Goal: Find specific page/section: Find specific page/section

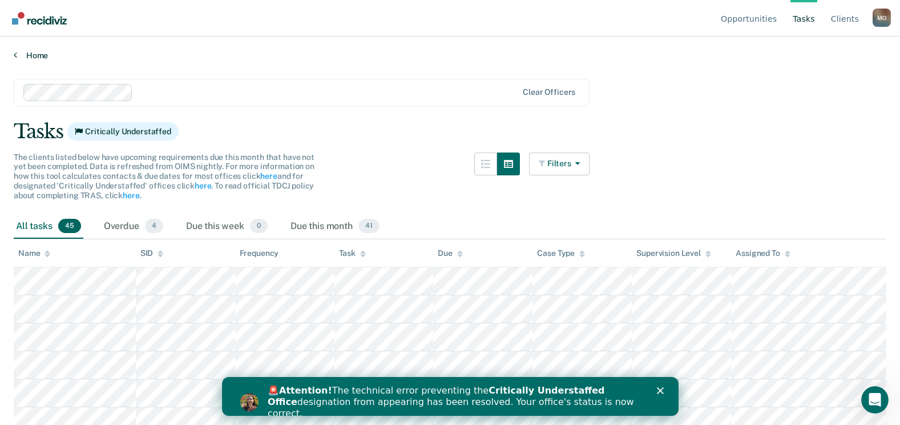
click at [37, 59] on link "Home" at bounding box center [450, 55] width 873 height 10
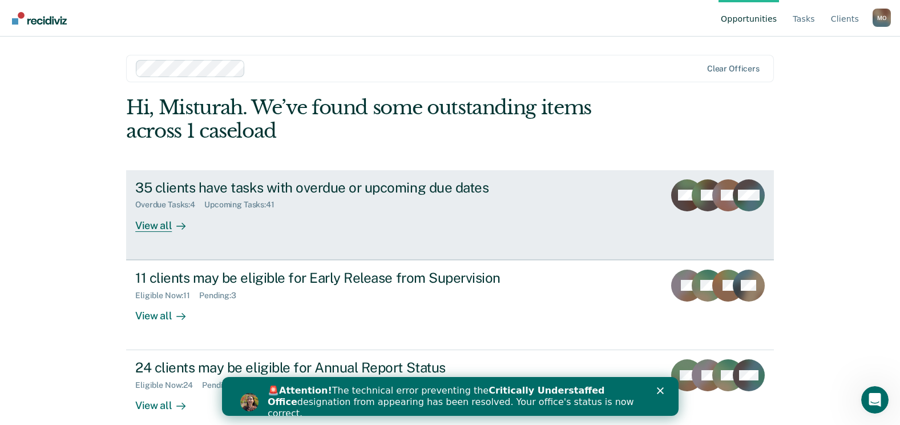
click at [151, 233] on link "35 clients have tasks with overdue or upcoming due dates Overdue Tasks : 4 Upco…" at bounding box center [450, 215] width 648 height 90
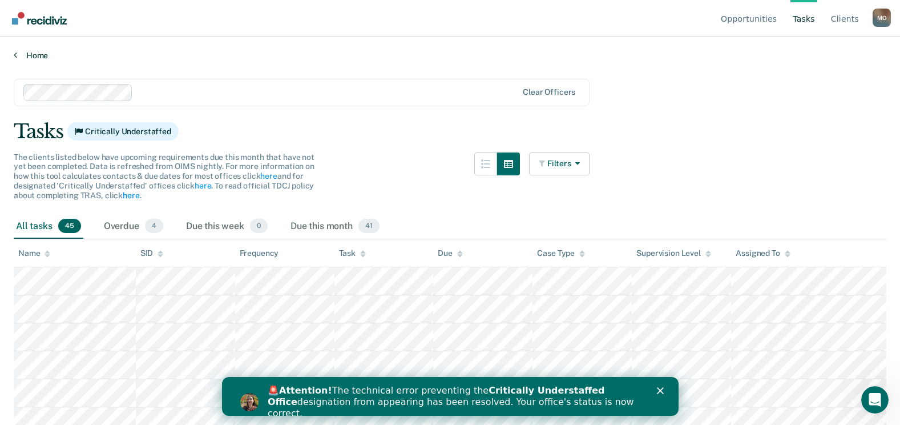
click at [31, 53] on link "Home" at bounding box center [450, 55] width 873 height 10
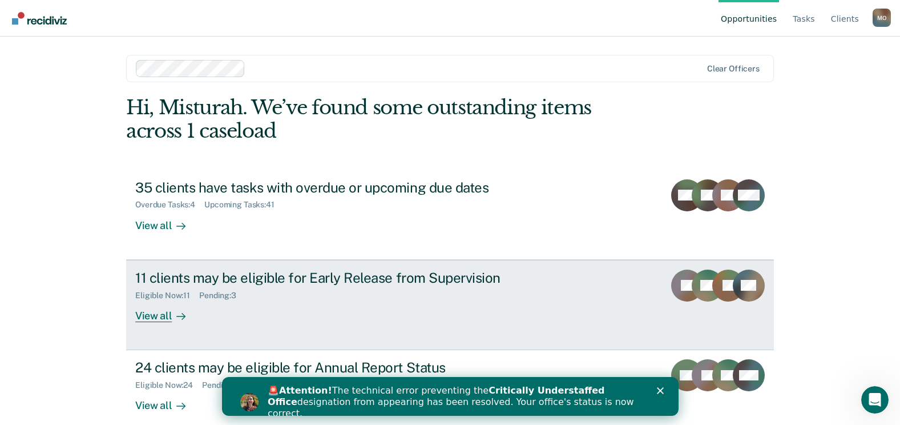
scroll to position [15, 0]
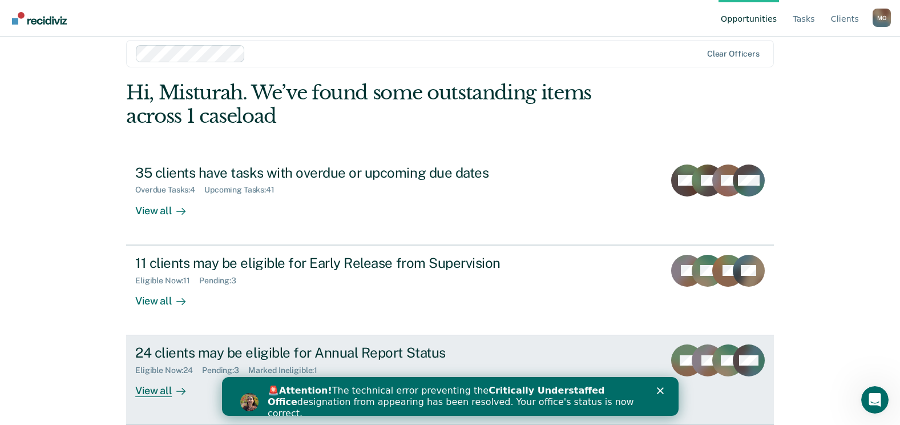
click at [151, 395] on div "View all" at bounding box center [167, 386] width 64 height 22
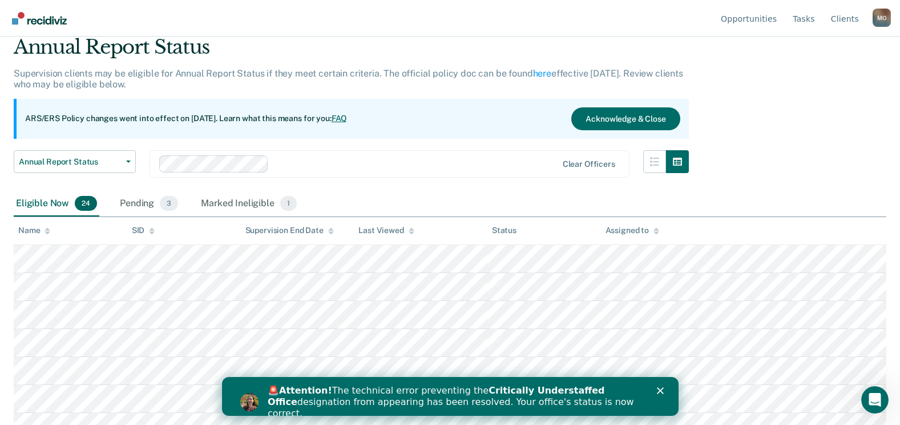
scroll to position [2, 0]
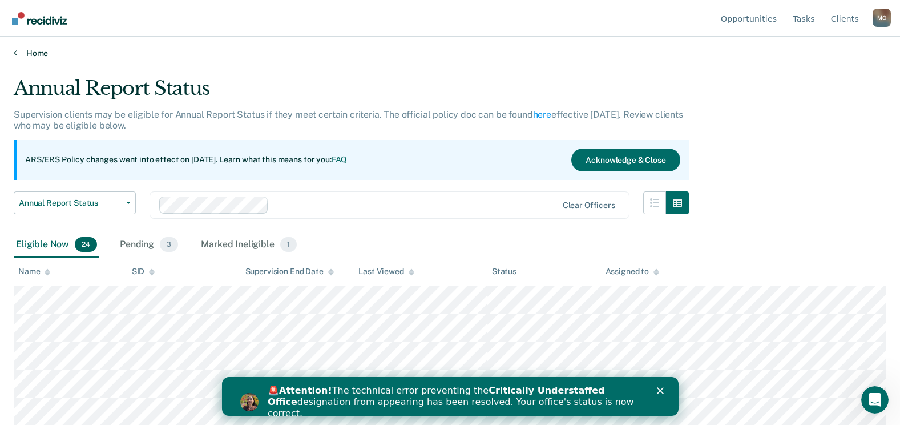
click at [37, 49] on link "Home" at bounding box center [450, 53] width 873 height 10
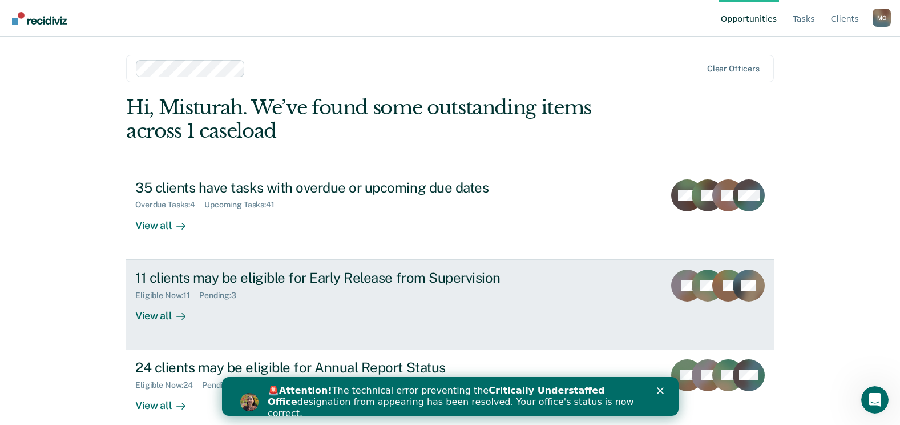
click at [151, 319] on div "View all" at bounding box center [167, 311] width 64 height 22
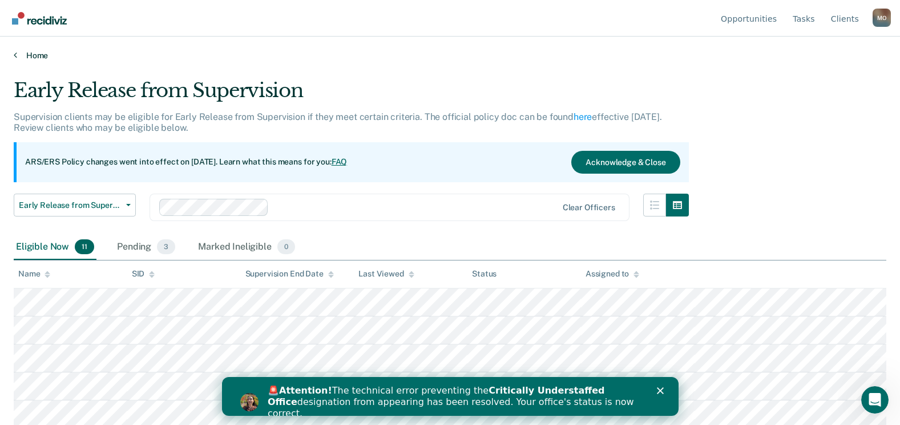
click at [34, 57] on link "Home" at bounding box center [450, 55] width 873 height 10
